Goal: Find contact information: Find contact information

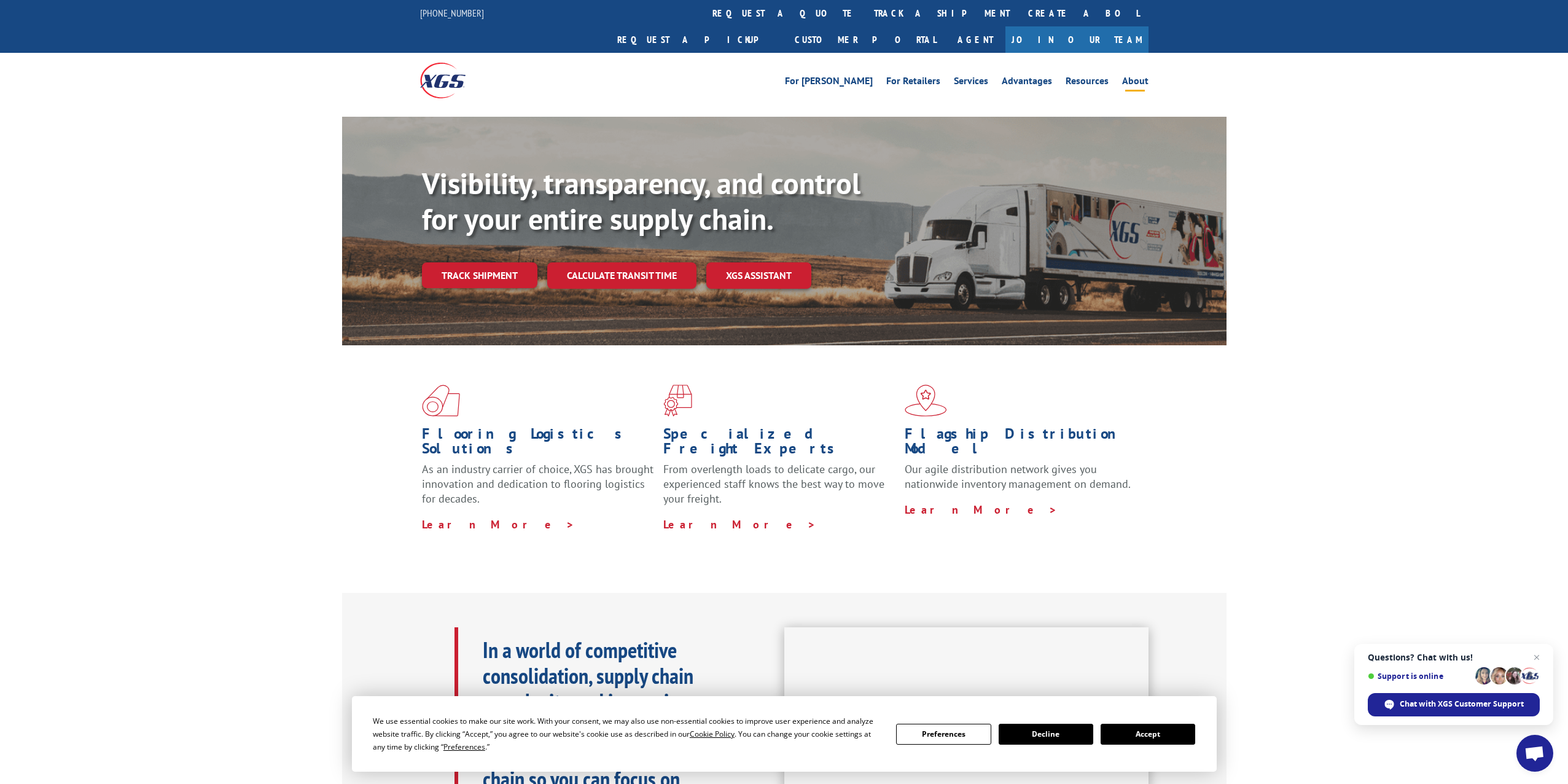
click at [1121, 76] on li "About" at bounding box center [1136, 83] width 40 height 13
click at [1131, 76] on link "About" at bounding box center [1135, 83] width 26 height 13
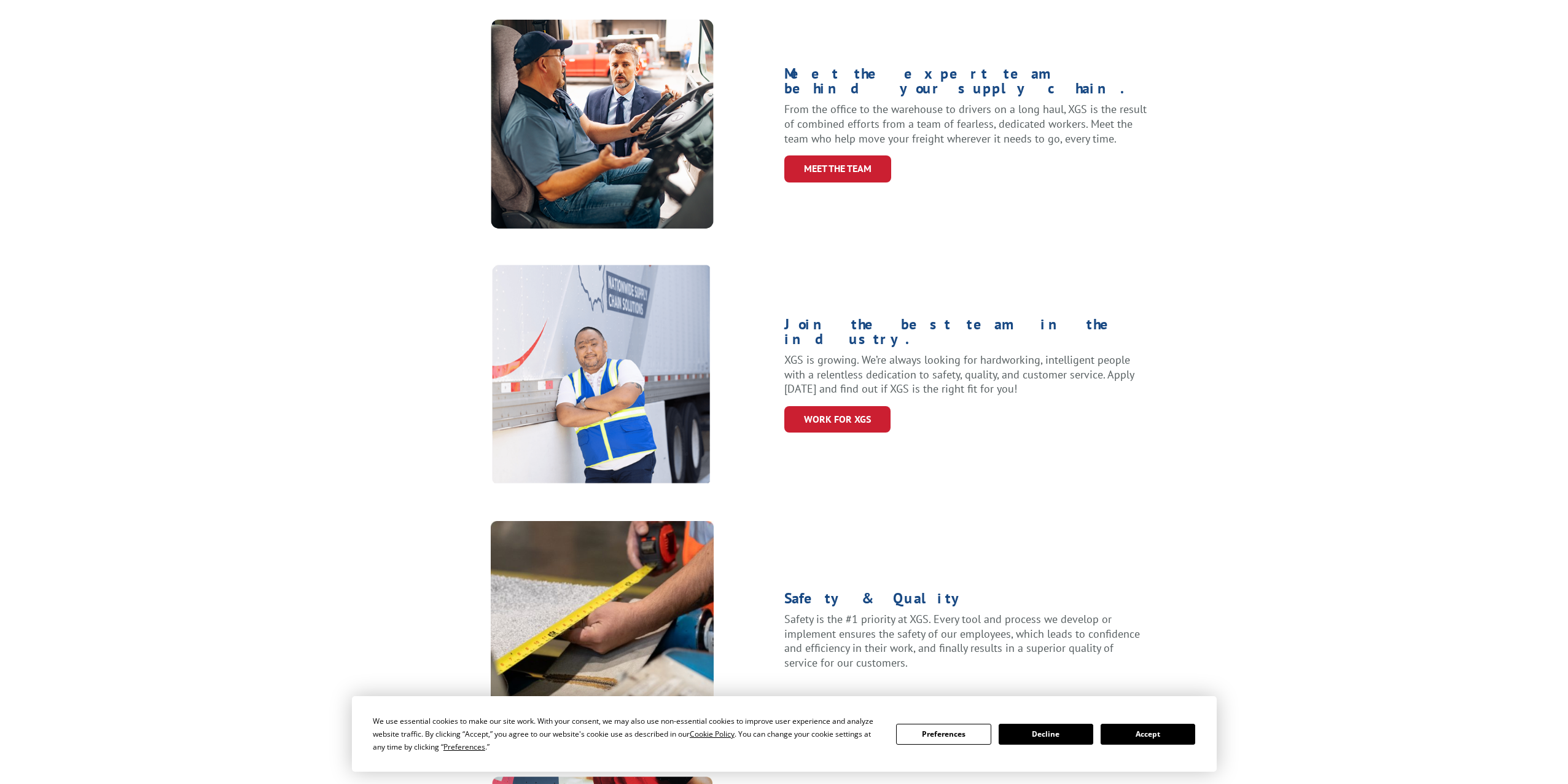
scroll to position [553, 0]
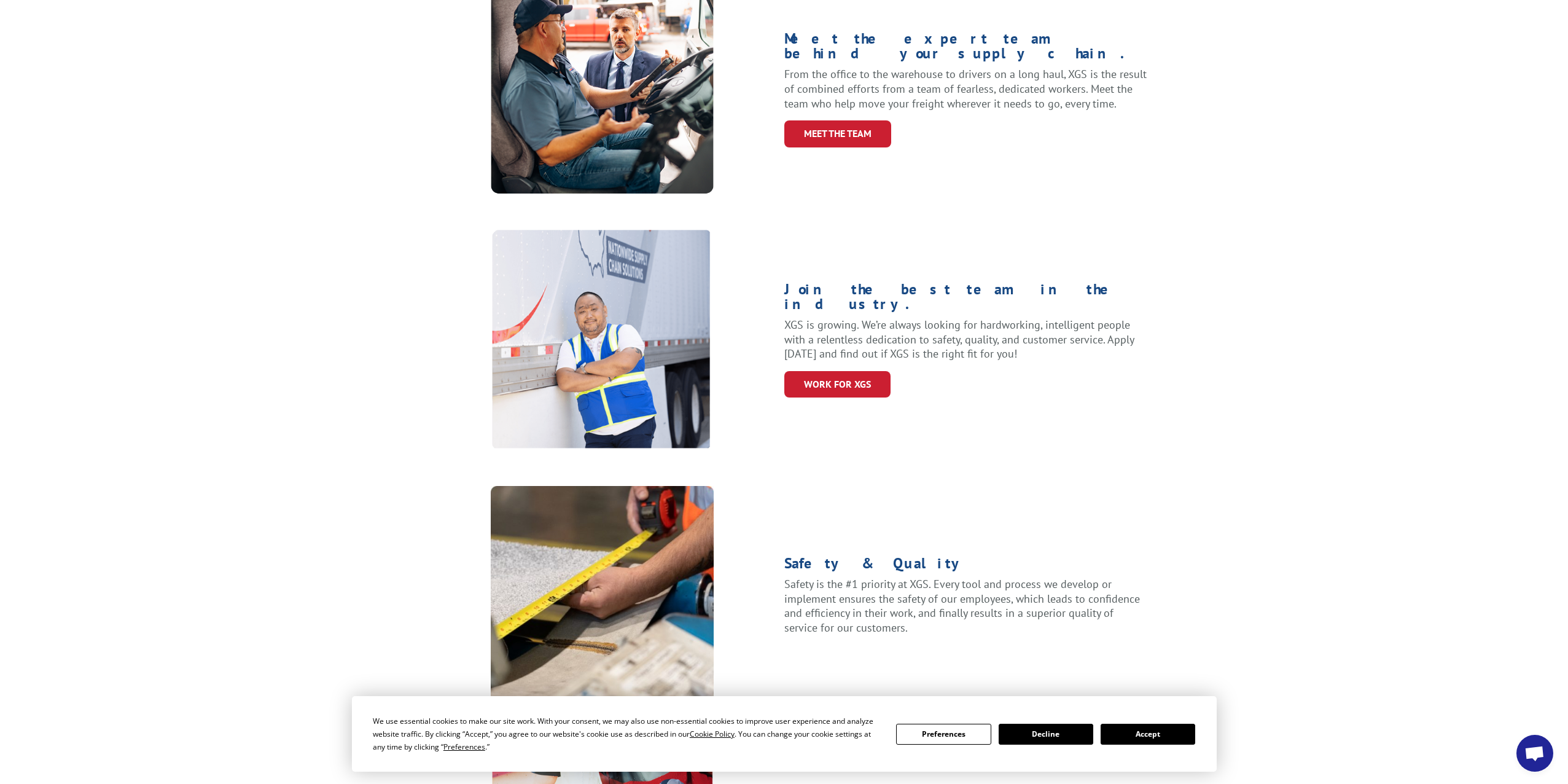
click at [1154, 730] on button "Accept" at bounding box center [1147, 734] width 94 height 21
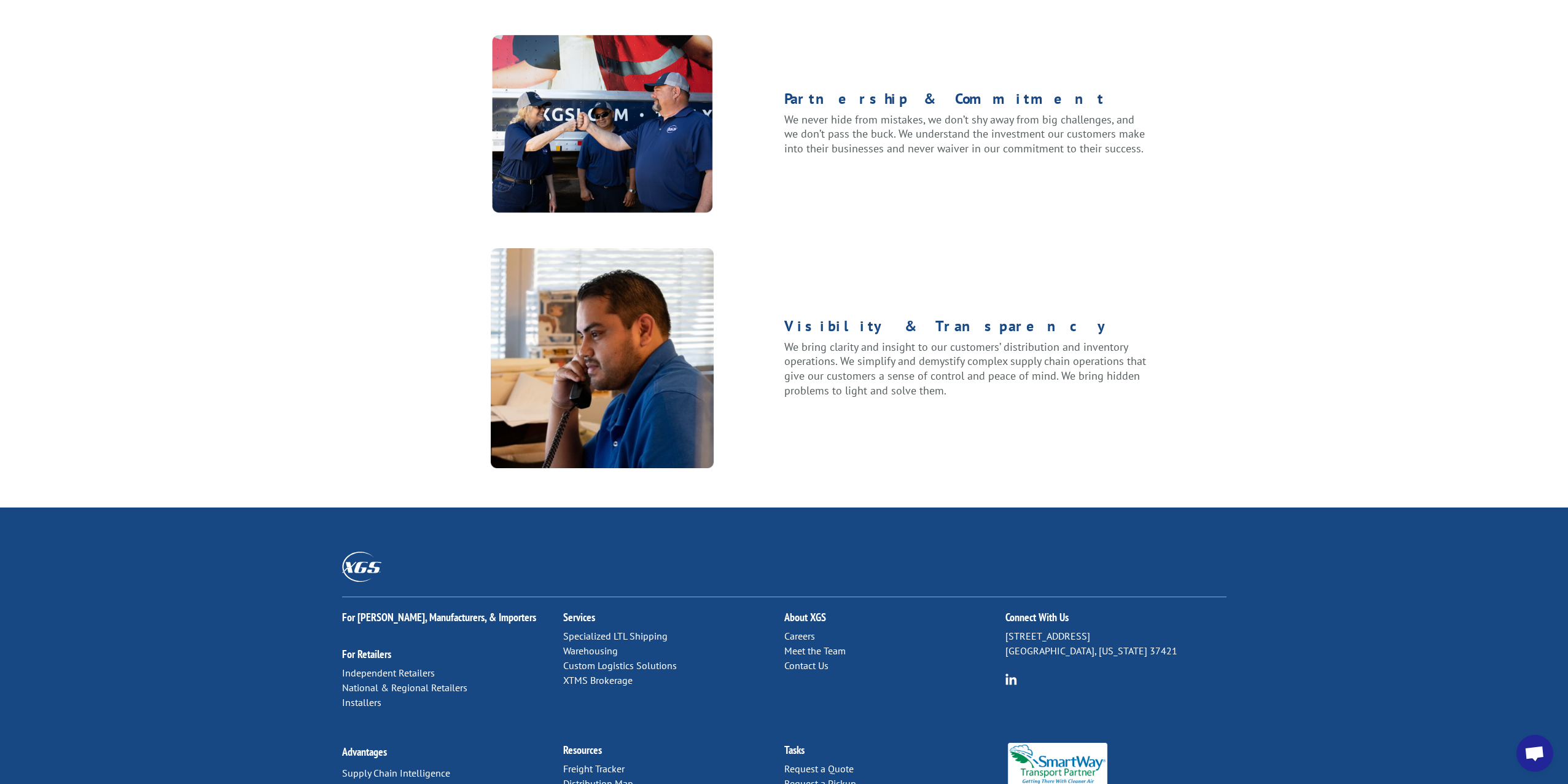
scroll to position [1357, 0]
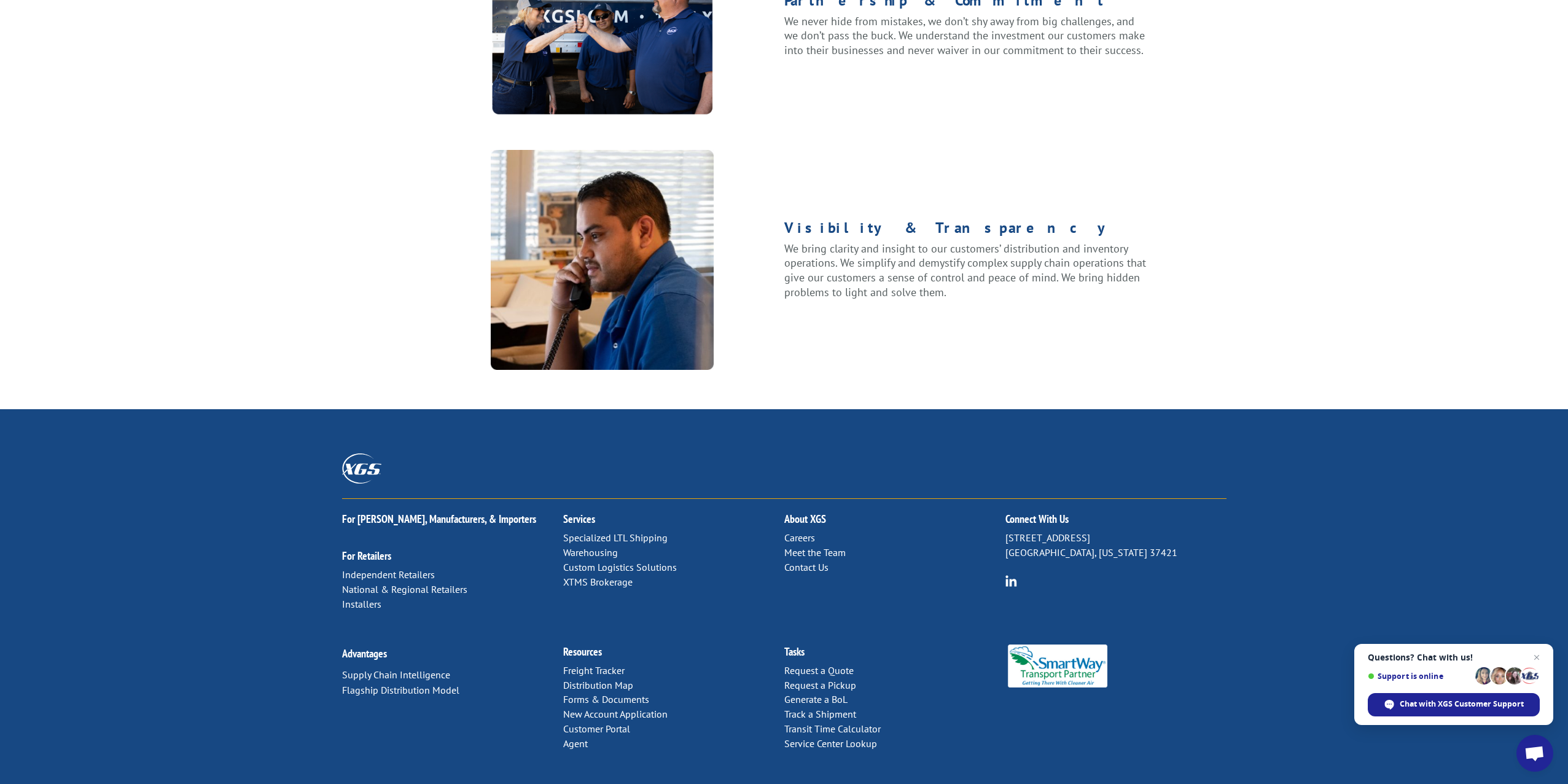
click at [820, 561] on link "Contact Us" at bounding box center [806, 567] width 44 height 13
